Goal: Transaction & Acquisition: Purchase product/service

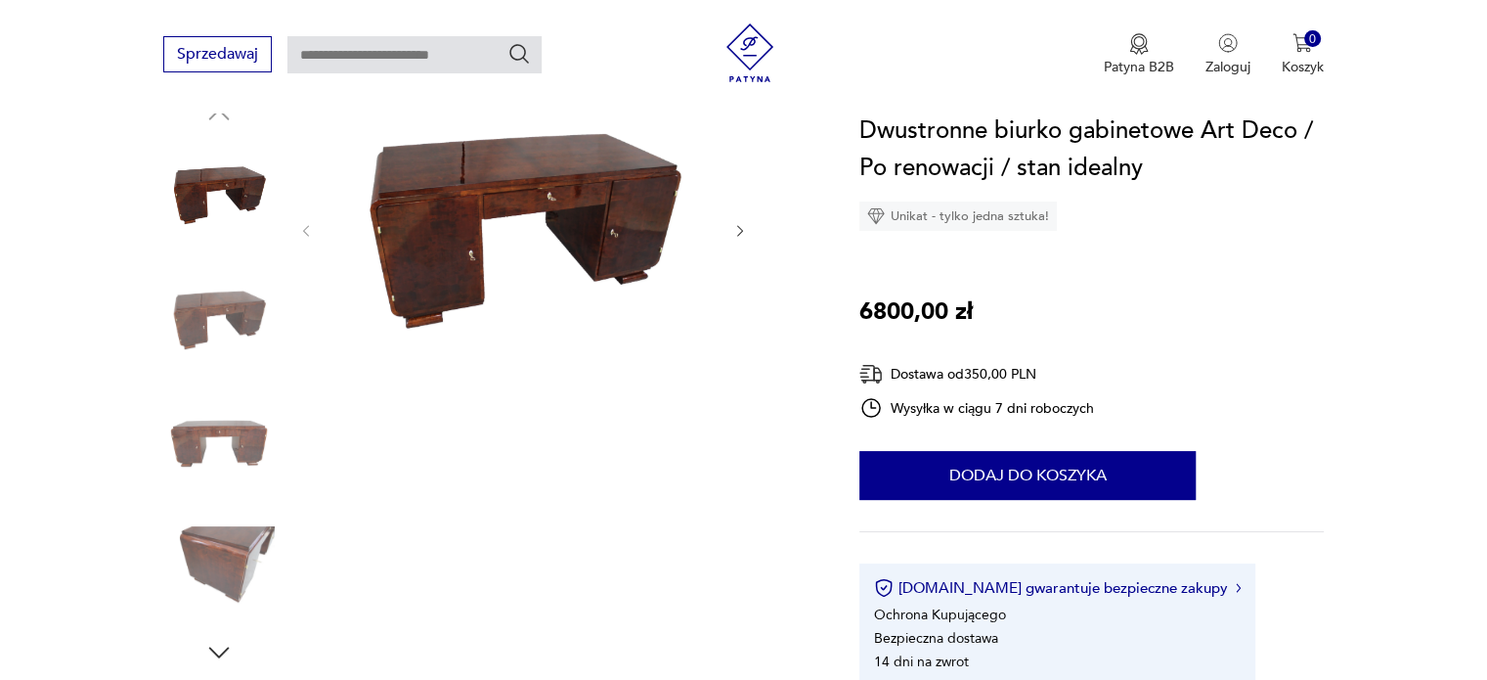
scroll to position [223, 0]
click at [250, 416] on img at bounding box center [218, 443] width 111 height 111
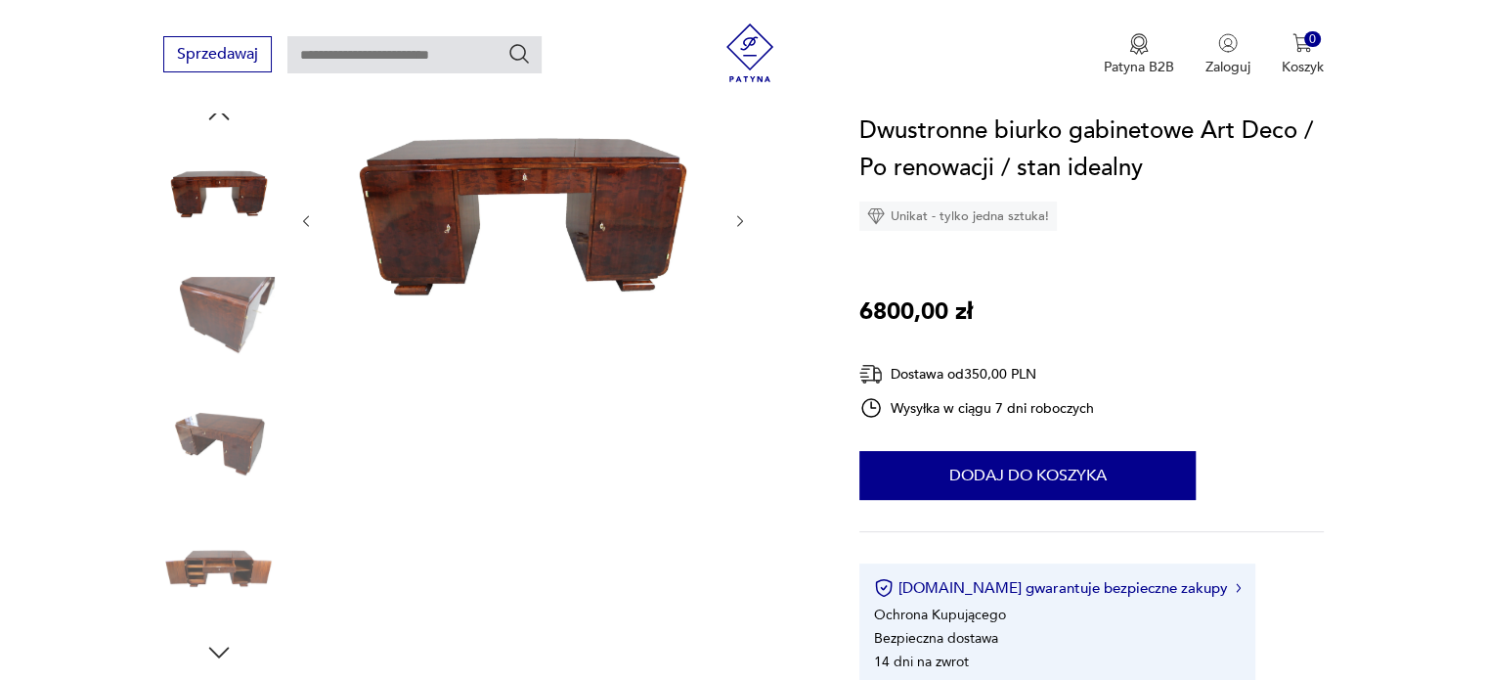
click at [532, 187] on img at bounding box center [522, 219] width 377 height 239
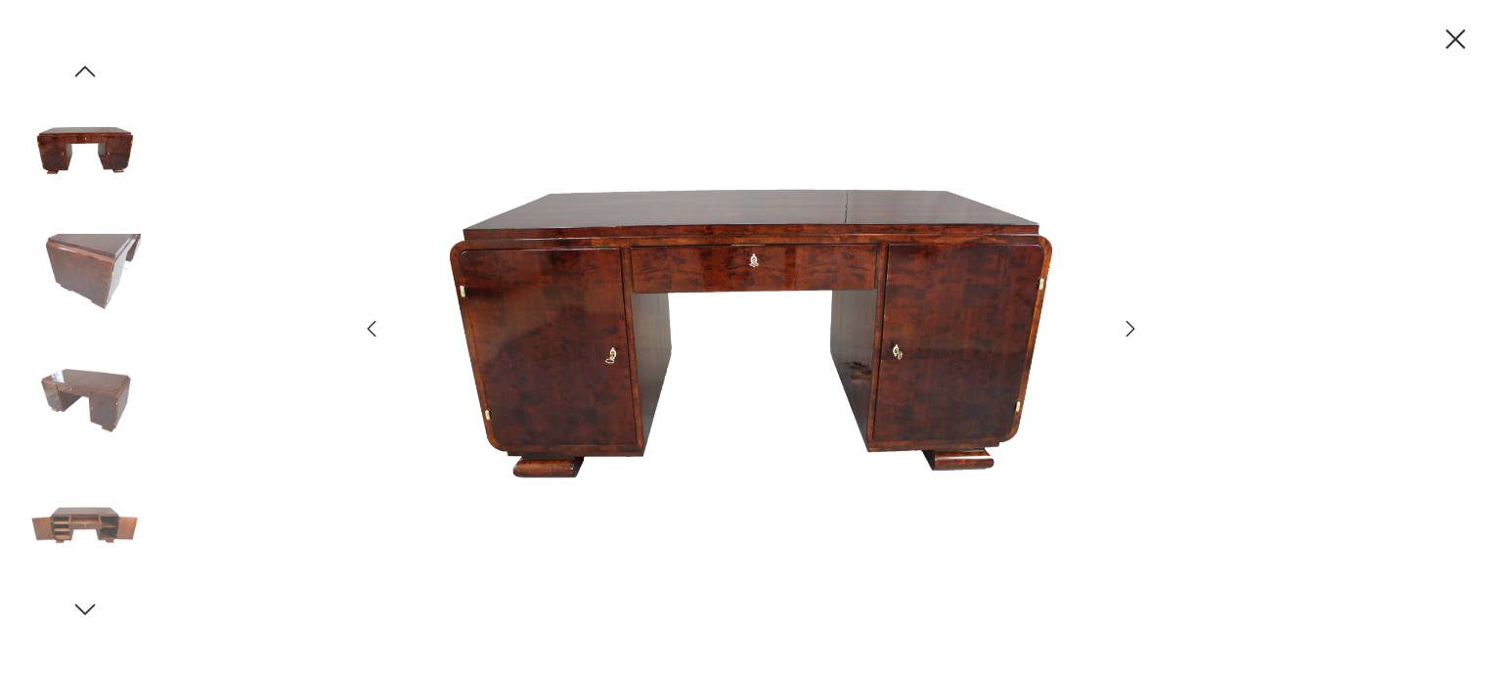
click at [78, 511] on img at bounding box center [84, 524] width 111 height 111
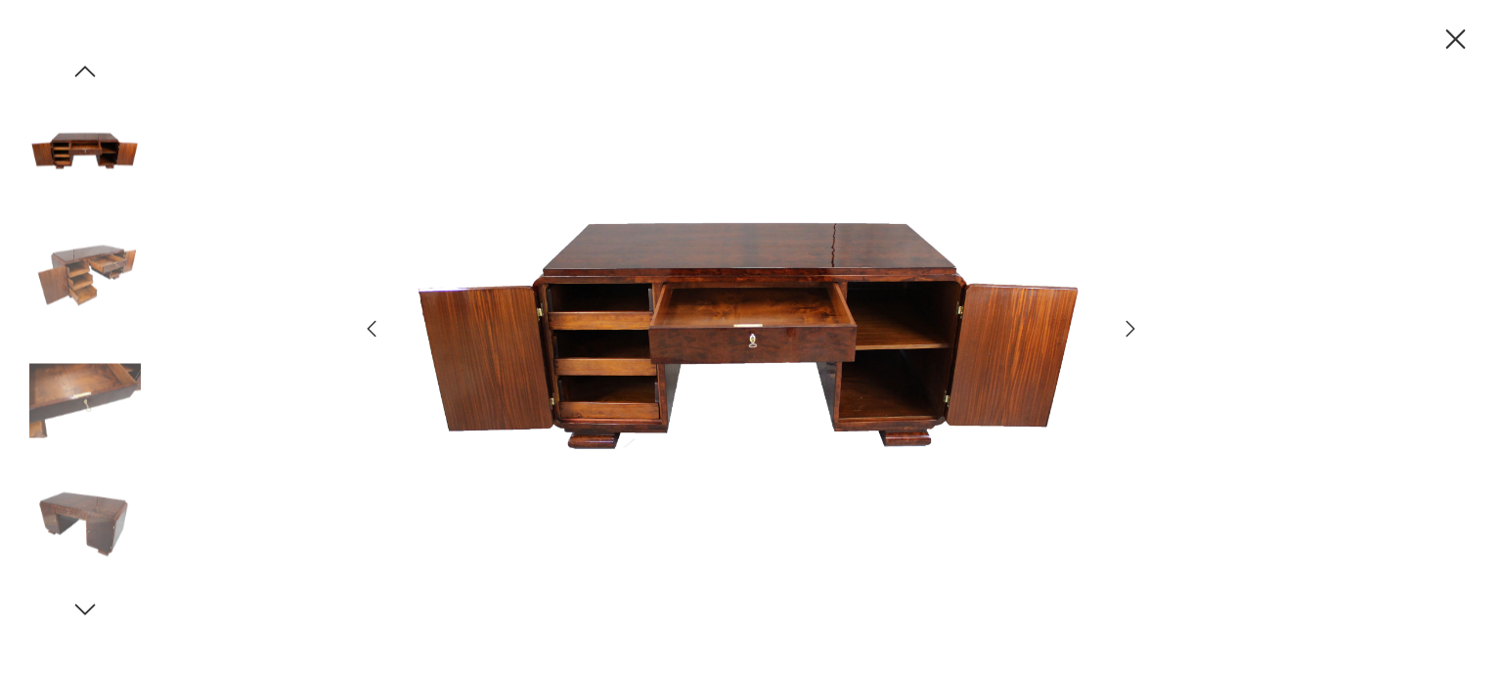
click at [117, 175] on img at bounding box center [84, 151] width 111 height 111
click at [95, 258] on img at bounding box center [84, 275] width 111 height 111
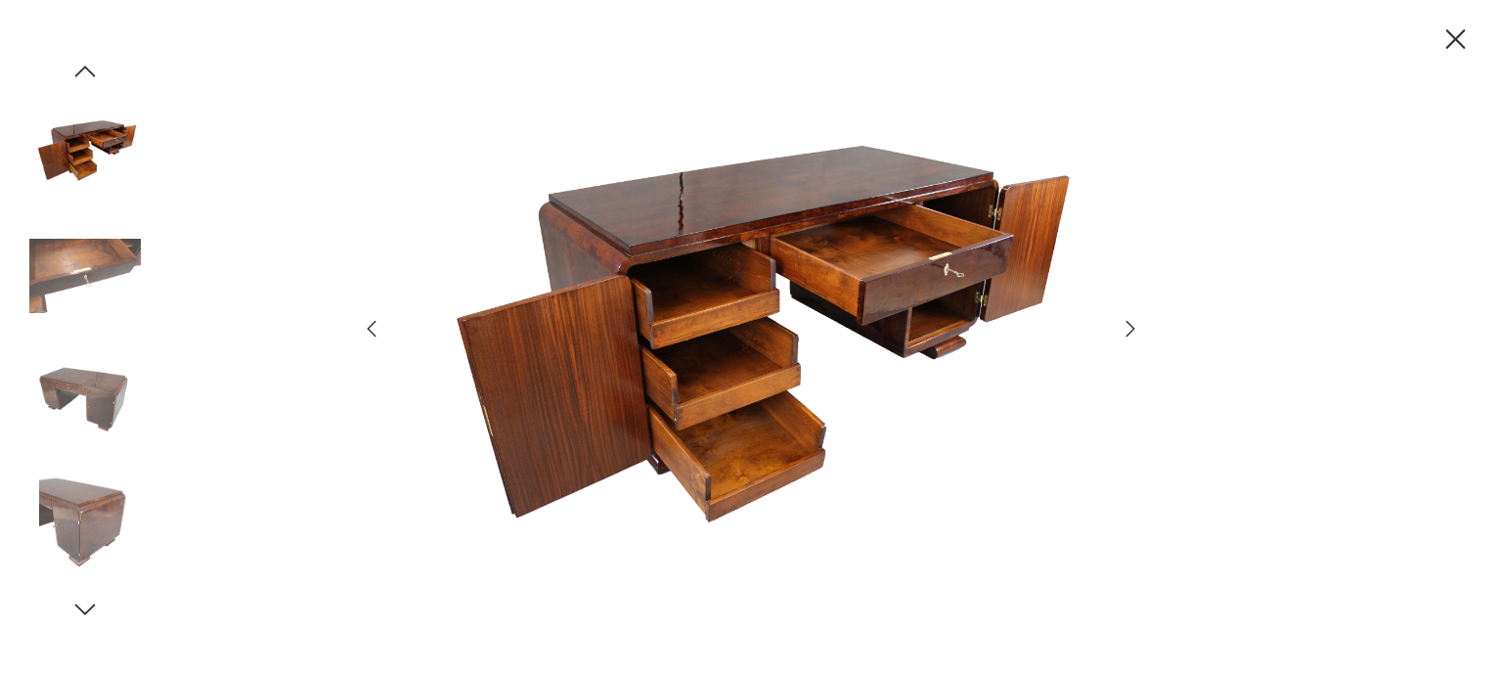
click at [93, 484] on img at bounding box center [84, 524] width 111 height 111
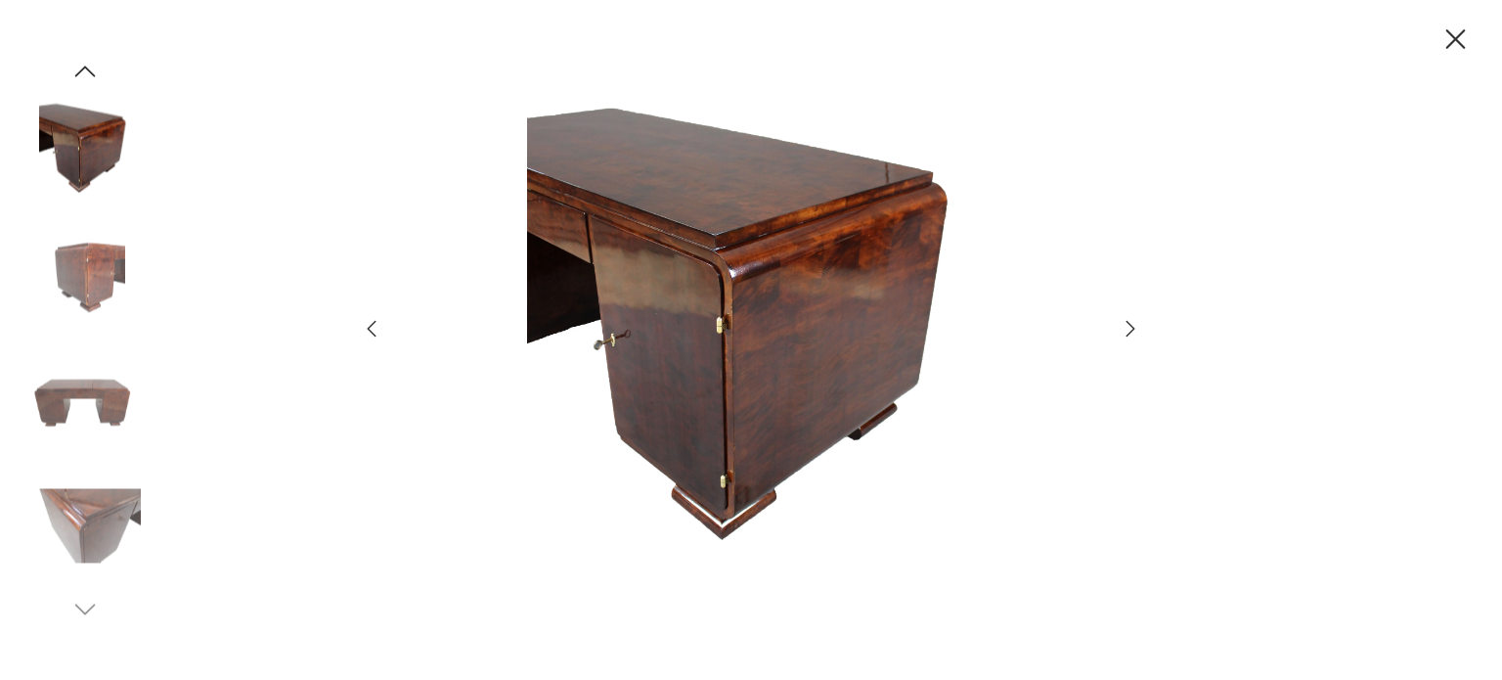
click at [1466, 59] on div at bounding box center [751, 340] width 1502 height 680
click at [1455, 40] on icon "button" at bounding box center [1456, 39] width 20 height 20
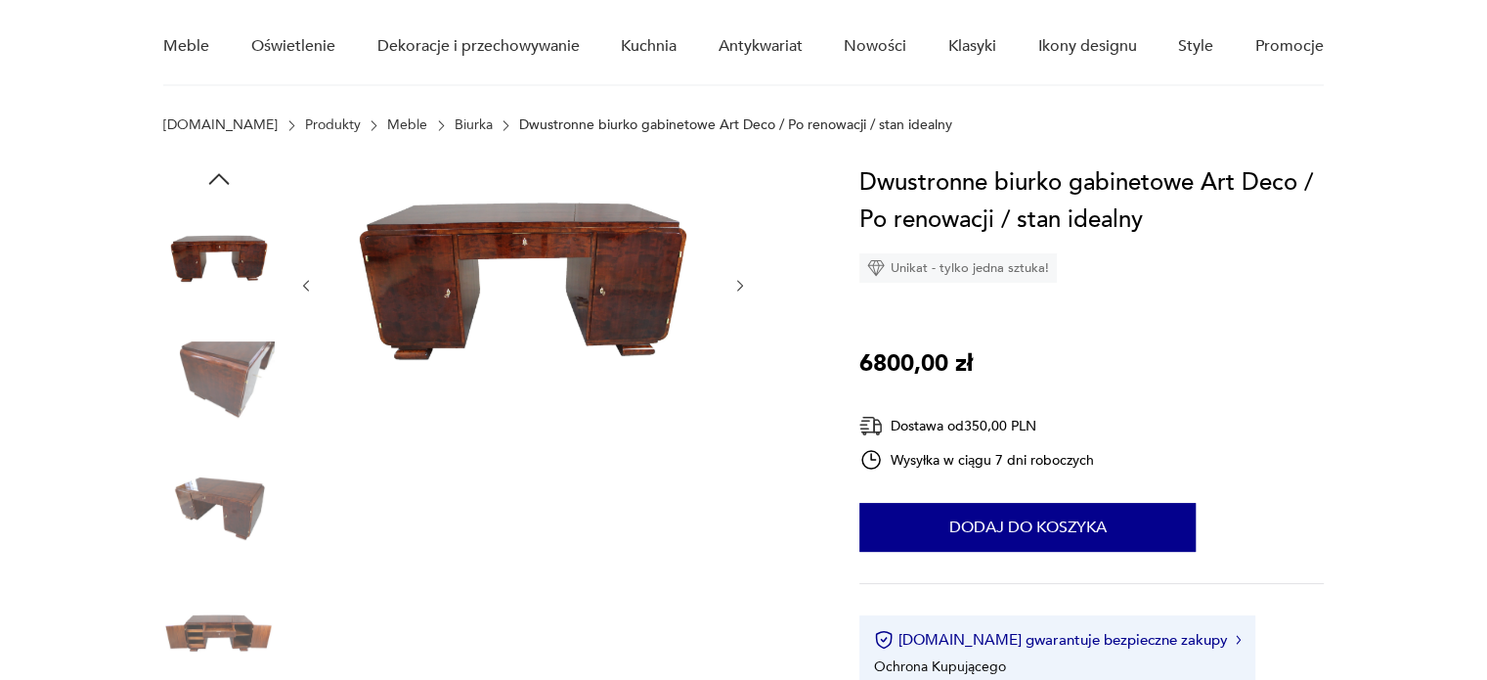
scroll to position [160, 0]
